Goal: Information Seeking & Learning: Learn about a topic

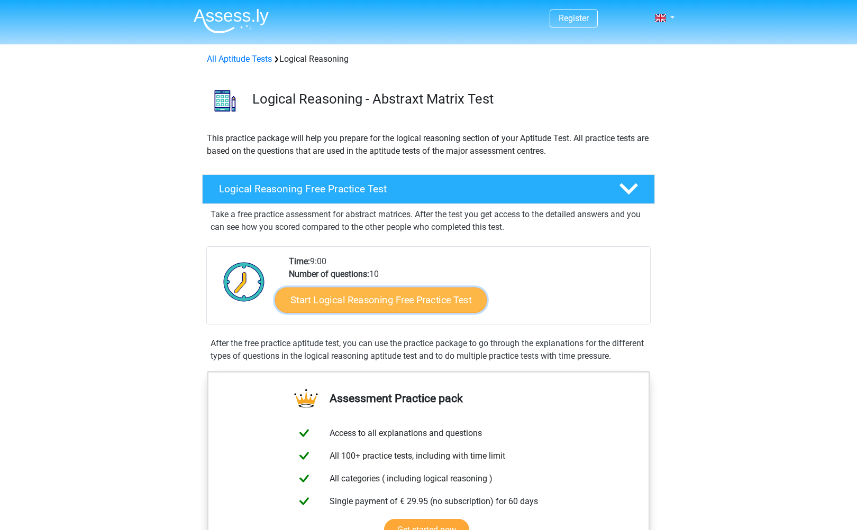
click at [414, 298] on link "Start Logical Reasoning Free Practice Test" at bounding box center [381, 299] width 212 height 25
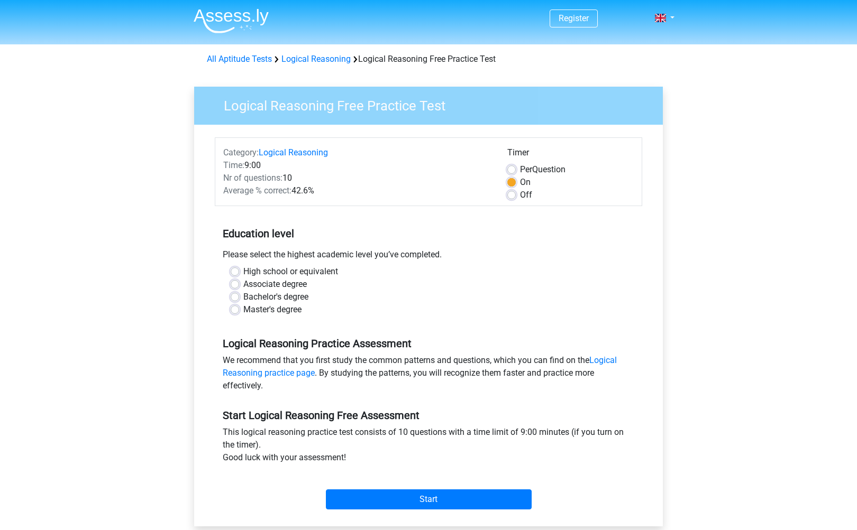
click at [279, 309] on label "Master's degree" at bounding box center [272, 310] width 58 height 13
click at [239, 309] on input "Master's degree" at bounding box center [235, 309] width 8 height 11
radio input "true"
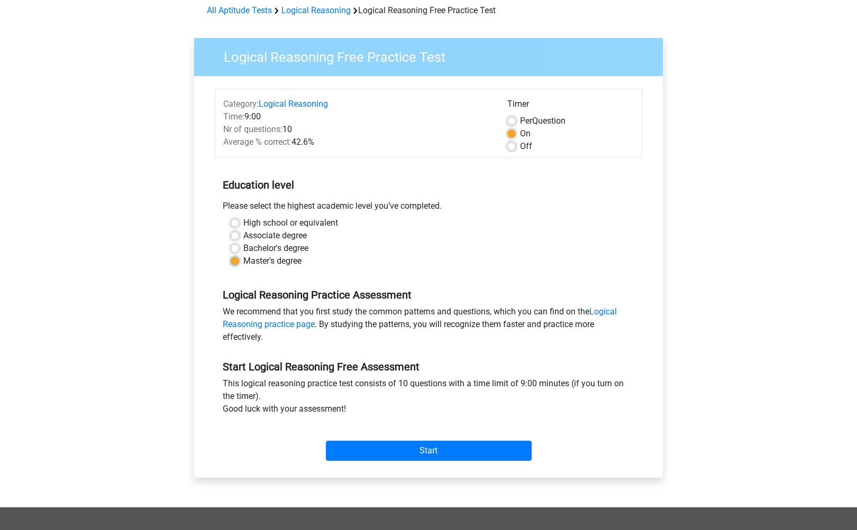
scroll to position [103, 0]
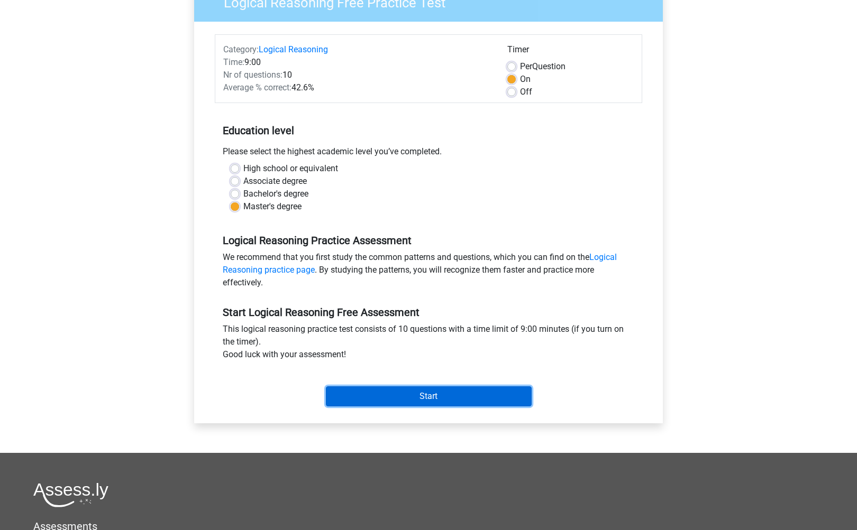
click at [404, 407] on div "Start" at bounding box center [428, 388] width 427 height 37
click at [404, 396] on input "Start" at bounding box center [429, 397] width 206 height 20
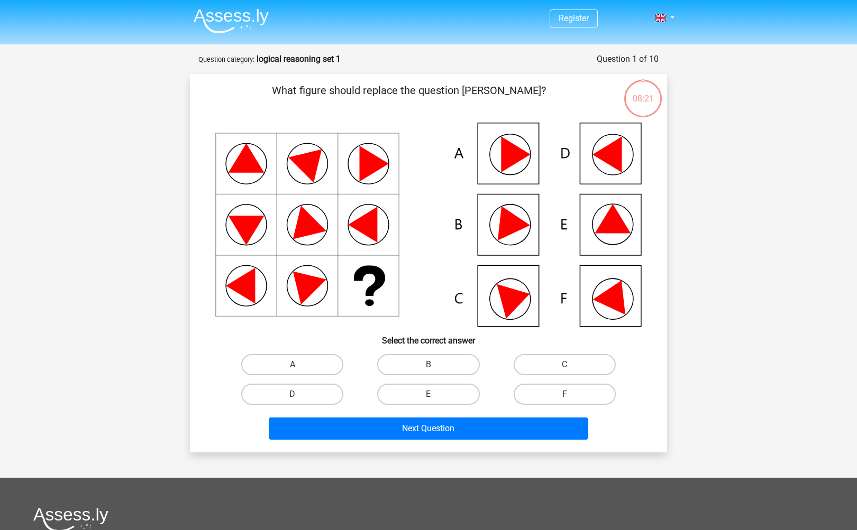
click at [424, 360] on label "B" at bounding box center [428, 364] width 102 height 21
click at [428, 365] on input "B" at bounding box center [431, 368] width 7 height 7
radio input "true"
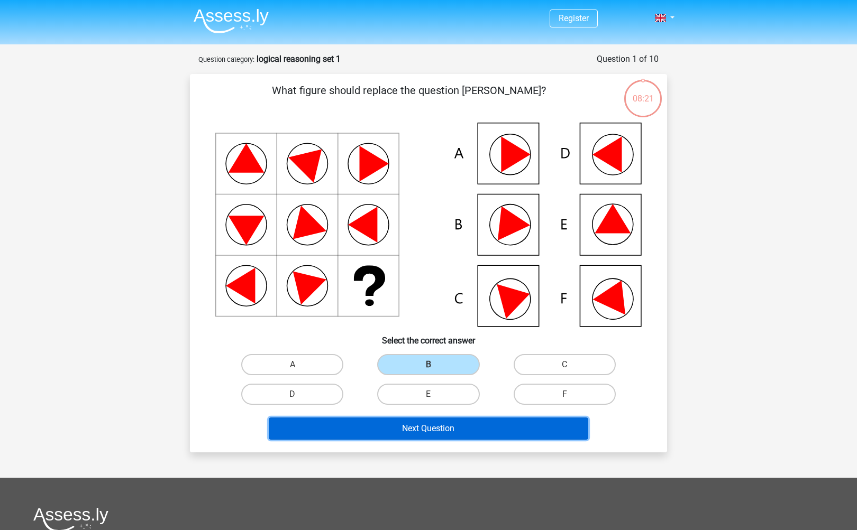
click at [424, 429] on button "Next Question" at bounding box center [429, 429] width 320 height 22
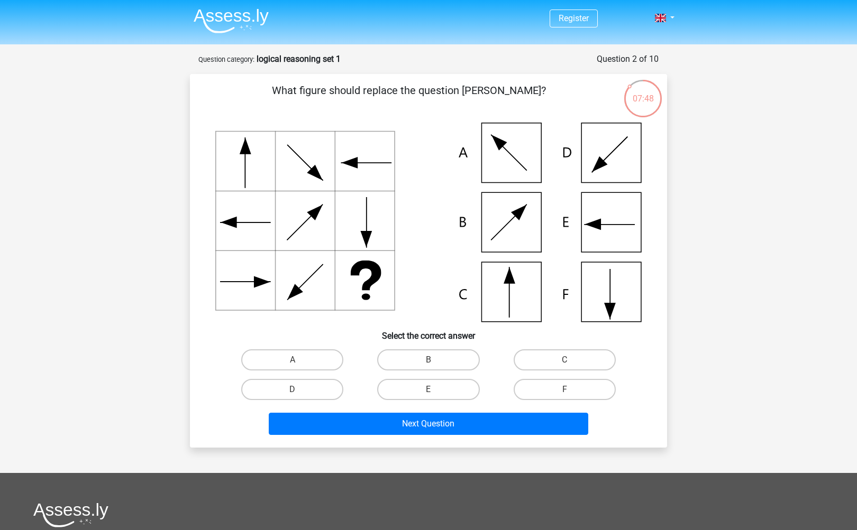
scroll to position [222, 0]
